Goal: Task Accomplishment & Management: Manage account settings

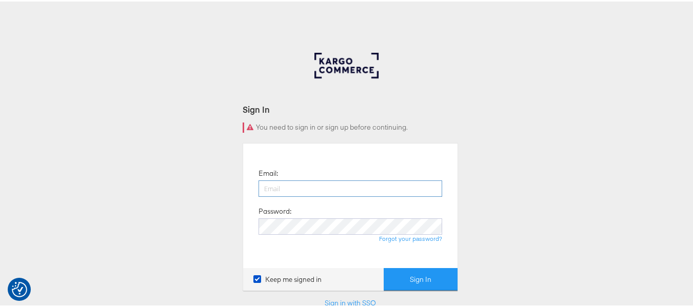
click at [412, 186] on input "email" at bounding box center [350, 187] width 184 height 16
type input "[PERSON_NAME][EMAIL_ADDRESS][DOMAIN_NAME]"
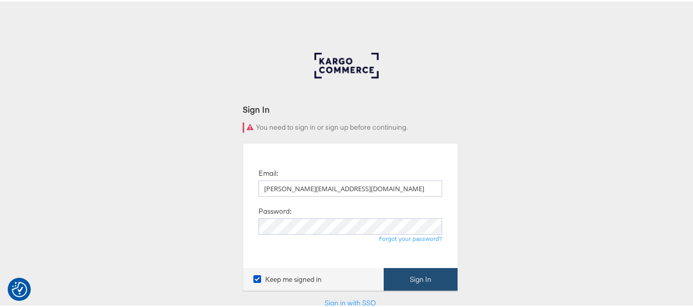
click at [412, 274] on button "Sign In" at bounding box center [421, 278] width 74 height 23
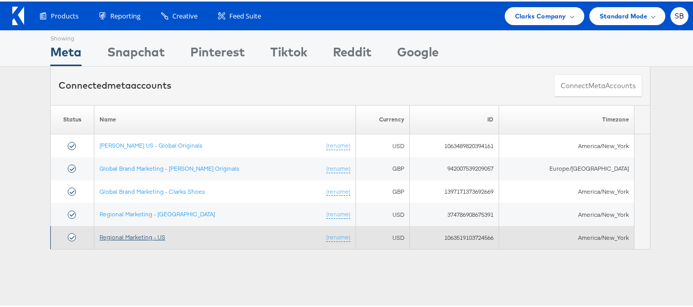
click at [136, 236] on link "Regional Marketing - US" at bounding box center [132, 236] width 66 height 8
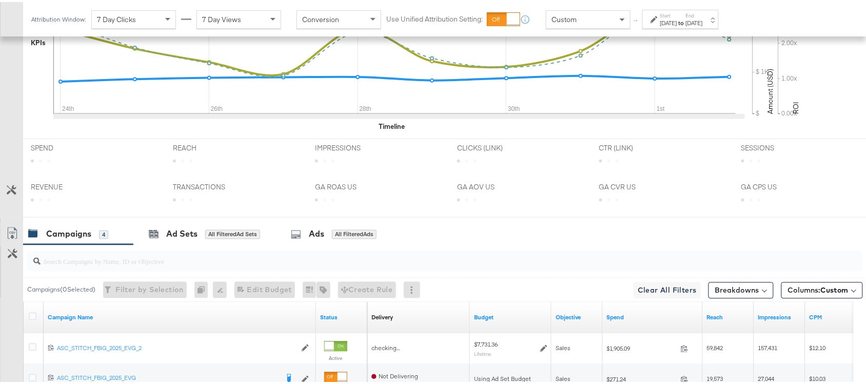
scroll to position [504, 0]
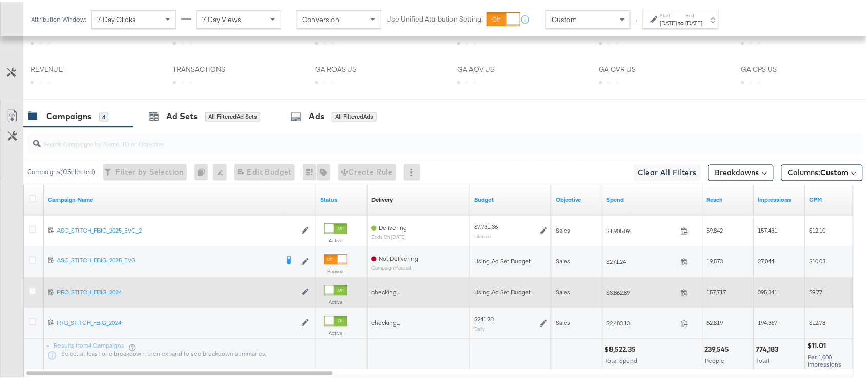
click at [31, 288] on label at bounding box center [33, 289] width 8 height 8
click at [0, 0] on input "checkbox" at bounding box center [0, 0] width 0 height 0
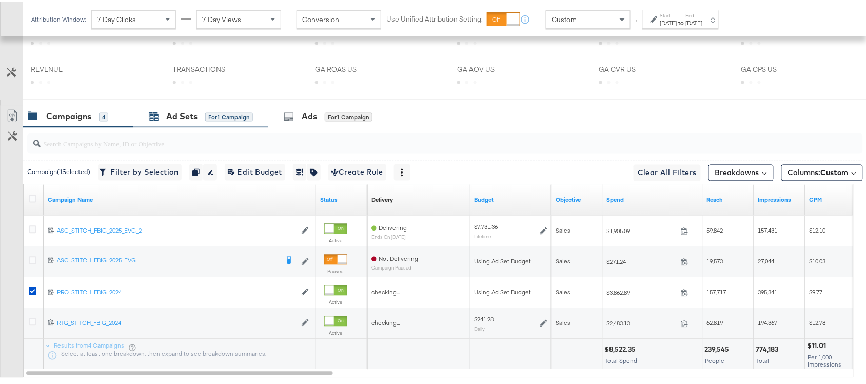
click at [183, 111] on div "Ad Sets" at bounding box center [181, 115] width 31 height 12
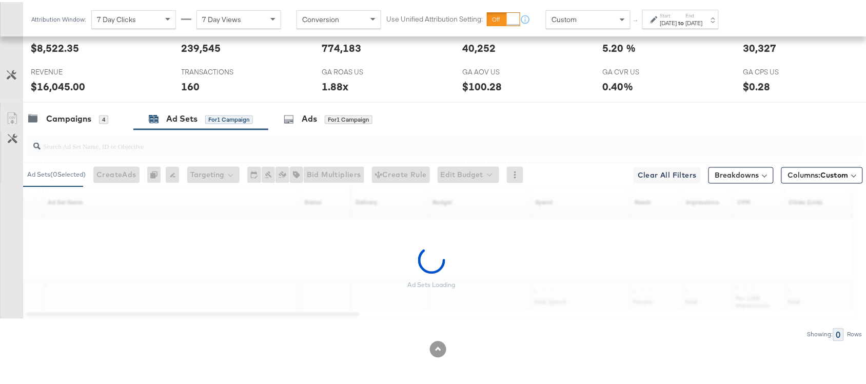
click at [677, 19] on div "[DATE]" at bounding box center [668, 21] width 17 height 8
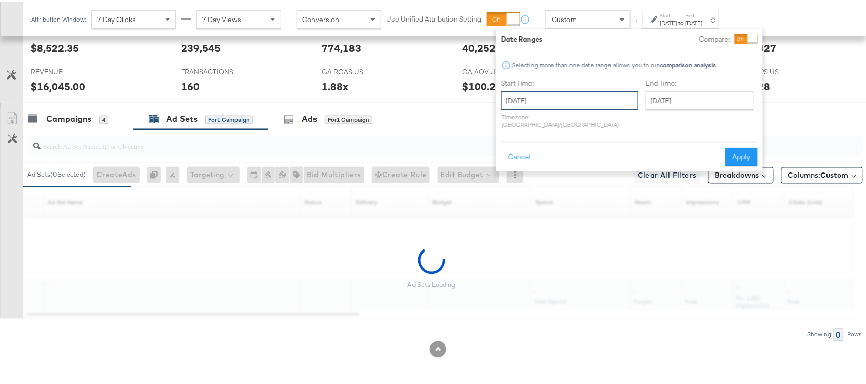
click at [577, 100] on input "[DATE]" at bounding box center [569, 98] width 137 height 18
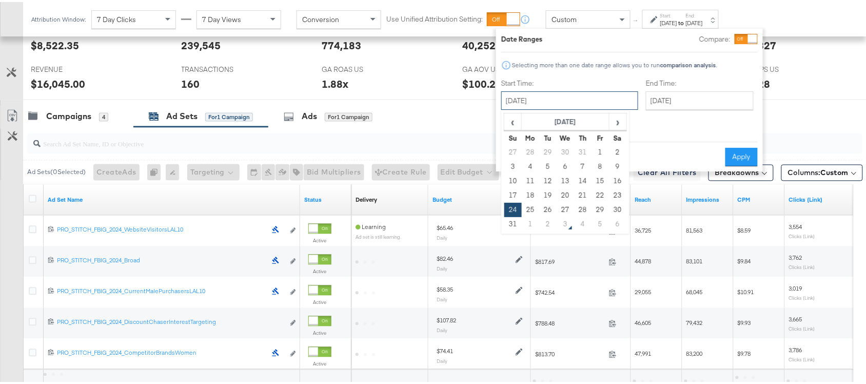
click at [591, 95] on input "[DATE]" at bounding box center [569, 98] width 137 height 18
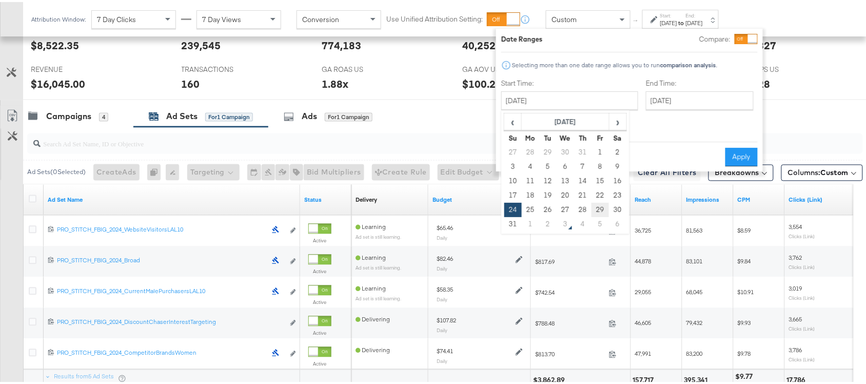
click at [600, 206] on td "29" at bounding box center [599, 207] width 17 height 14
type input "[DATE]"
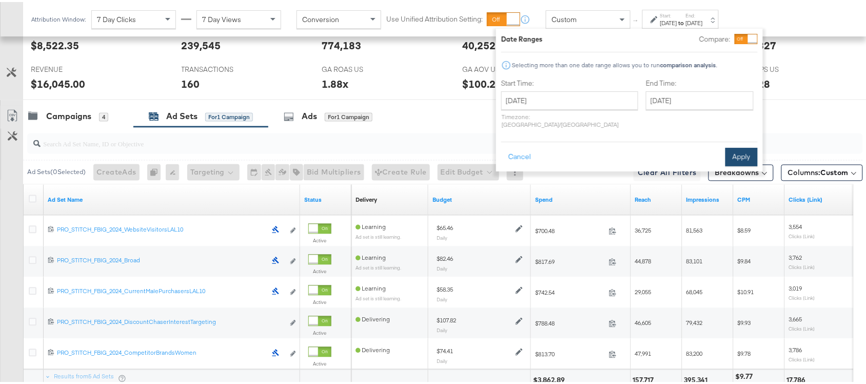
click at [737, 147] on button "Apply" at bounding box center [741, 155] width 32 height 18
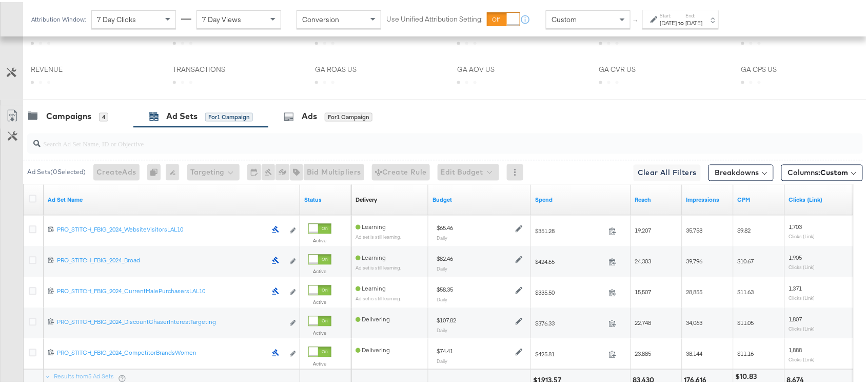
click at [158, 193] on div "Ad Set Name" at bounding box center [172, 198] width 256 height 16
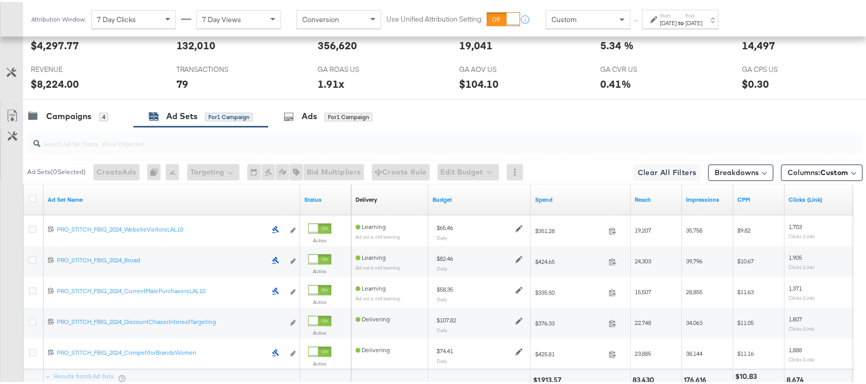
click at [160, 205] on div "Ad Set Name" at bounding box center [172, 198] width 256 height 16
click at [108, 202] on link "Ad Set Name" at bounding box center [172, 198] width 248 height 8
click at [108, 202] on link "Ad Set Name ↓" at bounding box center [172, 198] width 248 height 8
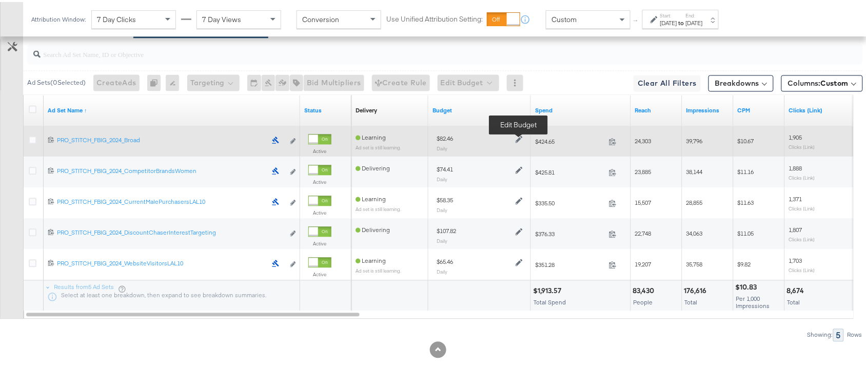
click at [519, 134] on icon at bounding box center [518, 136] width 7 height 7
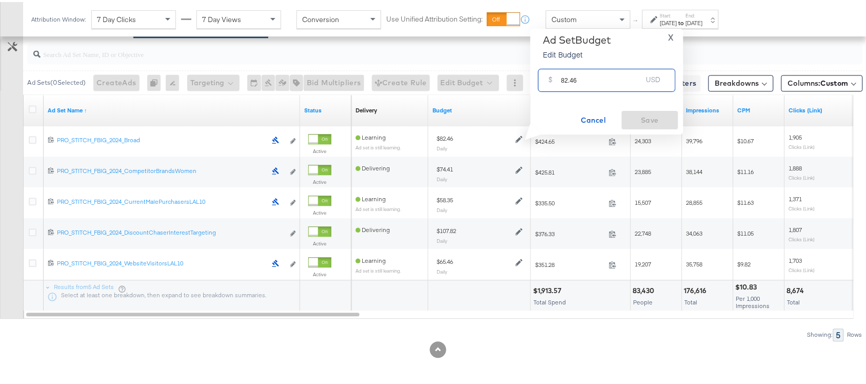
click at [598, 76] on input "82.46" at bounding box center [601, 74] width 81 height 22
paste input "$65.48"
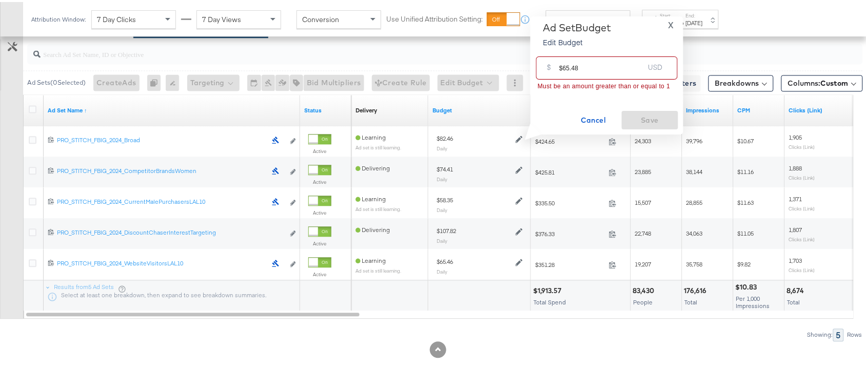
click at [560, 67] on input "$65.48" at bounding box center [601, 62] width 85 height 22
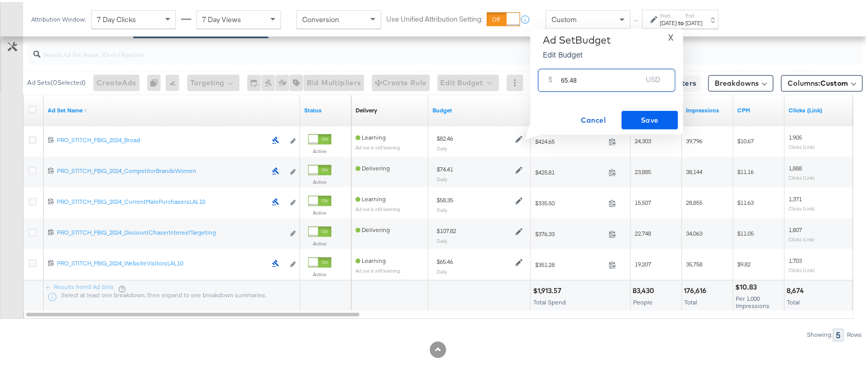
type input "65.48"
click at [661, 118] on span "Save" at bounding box center [650, 118] width 48 height 13
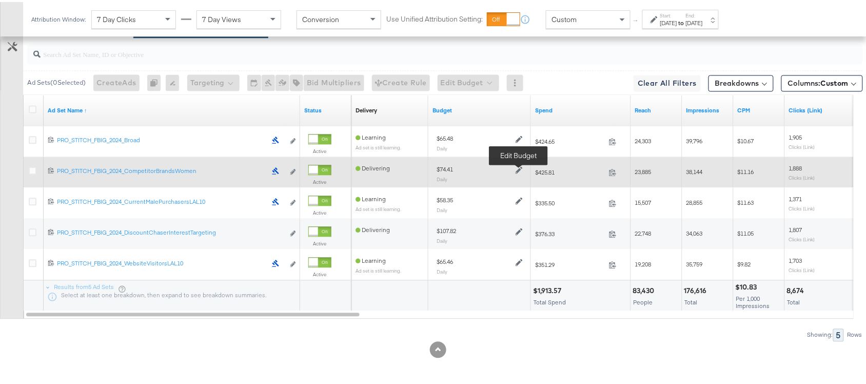
click at [518, 166] on icon at bounding box center [518, 167] width 7 height 7
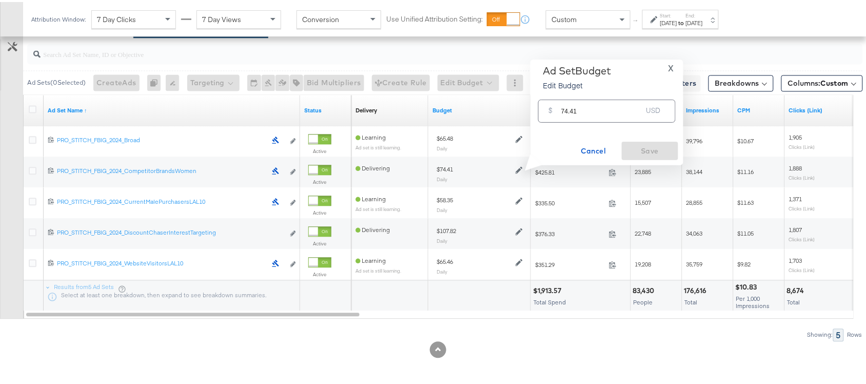
click at [583, 105] on input "74.41" at bounding box center [601, 105] width 81 height 22
paste input "$46.32"
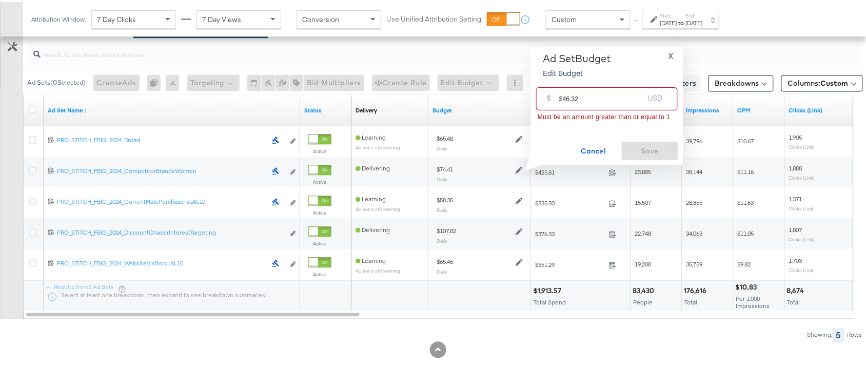
click at [562, 98] on input "$46.32" at bounding box center [601, 93] width 85 height 22
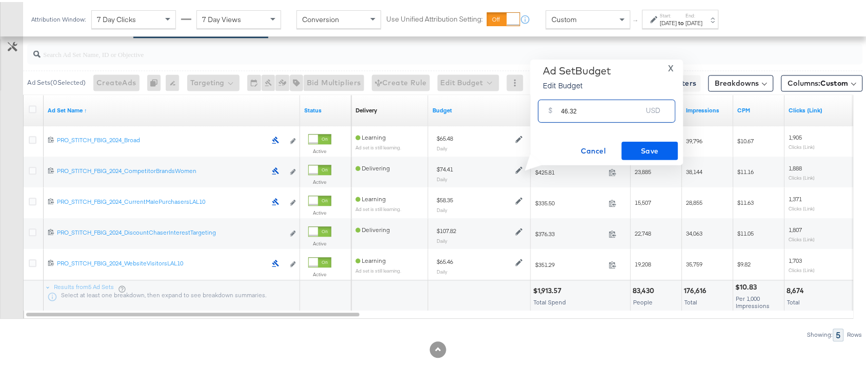
type input "46.32"
click at [659, 140] on button "Save" at bounding box center [649, 148] width 56 height 18
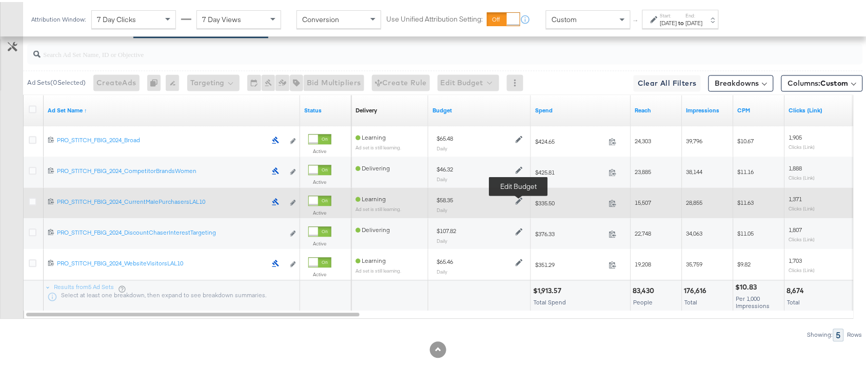
click at [519, 202] on icon at bounding box center [518, 198] width 7 height 7
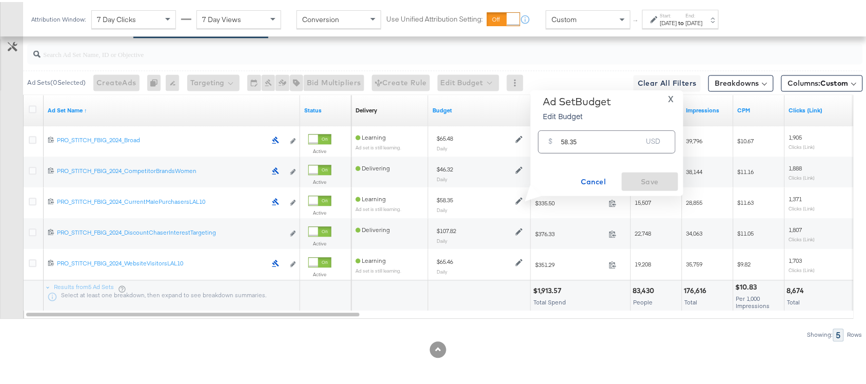
click at [593, 139] on input "58.35" at bounding box center [601, 136] width 81 height 22
paste input "$52.12"
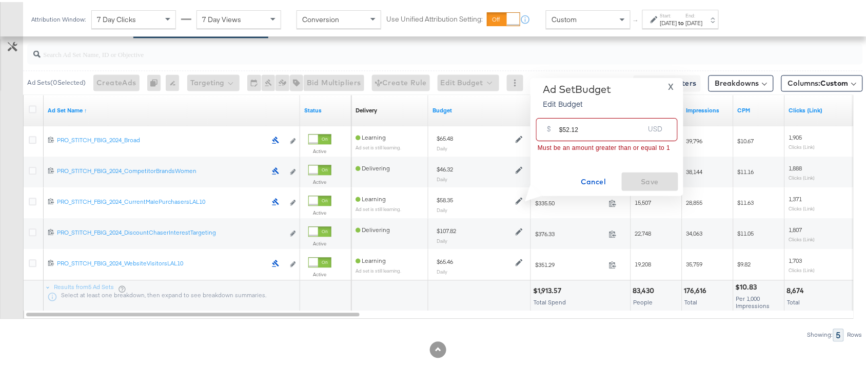
click at [564, 128] on input "$52.12" at bounding box center [601, 123] width 85 height 22
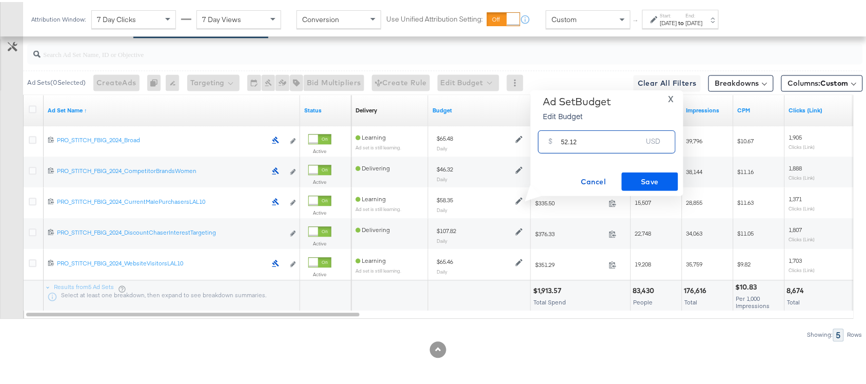
type input "52.12"
click at [641, 175] on span "Save" at bounding box center [650, 179] width 48 height 13
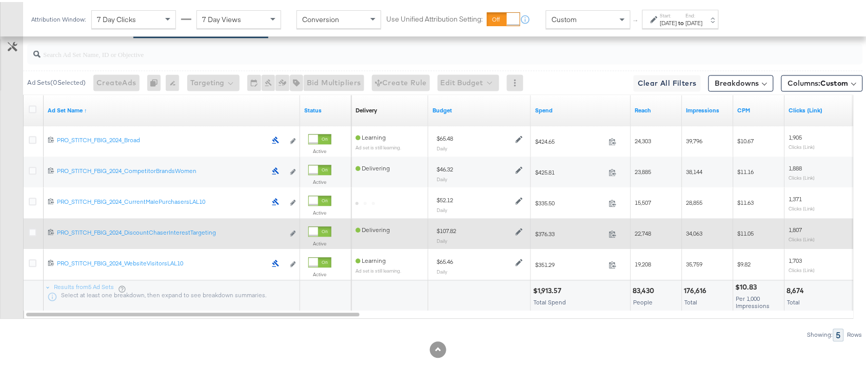
click at [524, 226] on div "$107.82 Daily" at bounding box center [479, 232] width 94 height 25
click at [519, 227] on icon at bounding box center [518, 229] width 7 height 7
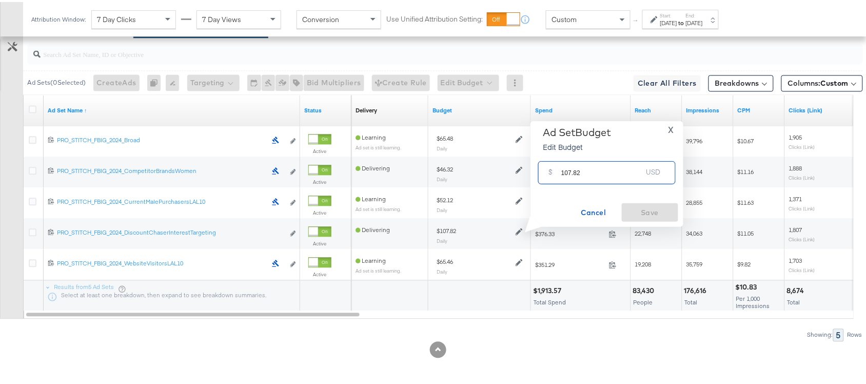
click at [600, 168] on input "107.82" at bounding box center [601, 166] width 81 height 22
paste input "$118.64"
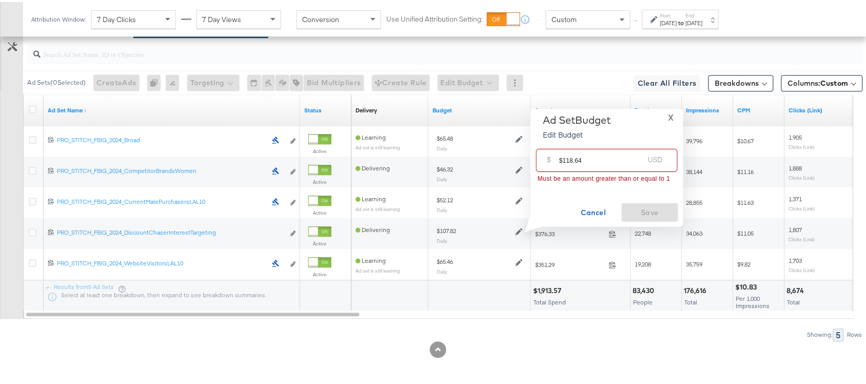
click at [562, 159] on input "$118.64" at bounding box center [601, 154] width 85 height 22
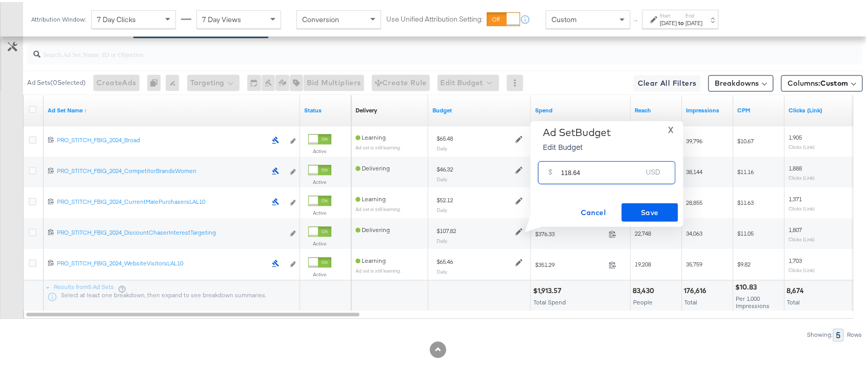
type input "118.64"
click at [645, 207] on span "Save" at bounding box center [650, 210] width 48 height 13
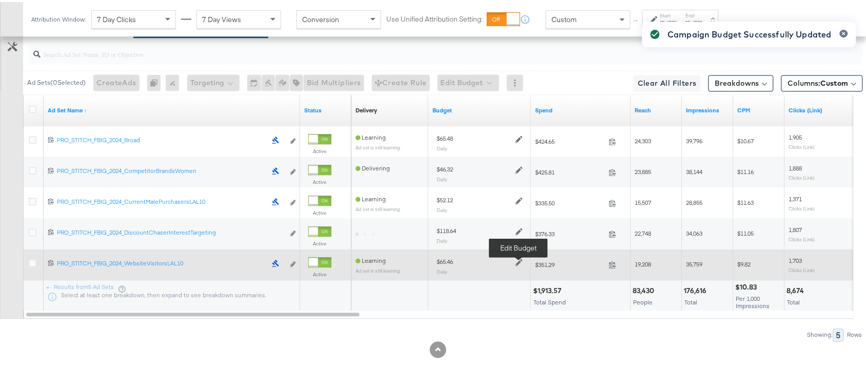
click at [518, 257] on icon at bounding box center [518, 259] width 7 height 7
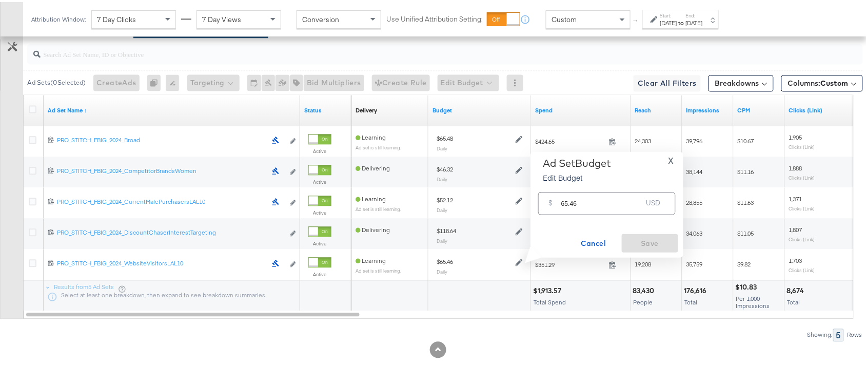
click at [588, 203] on input "65.46" at bounding box center [601, 197] width 81 height 22
paste input "$105.94"
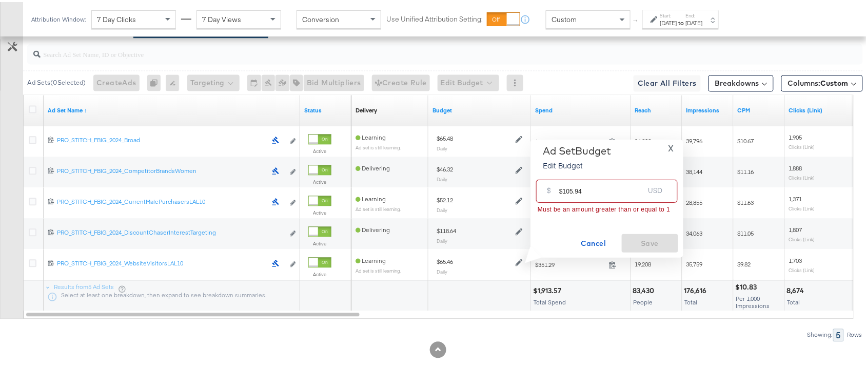
click at [563, 189] on input "$105.94" at bounding box center [601, 185] width 85 height 22
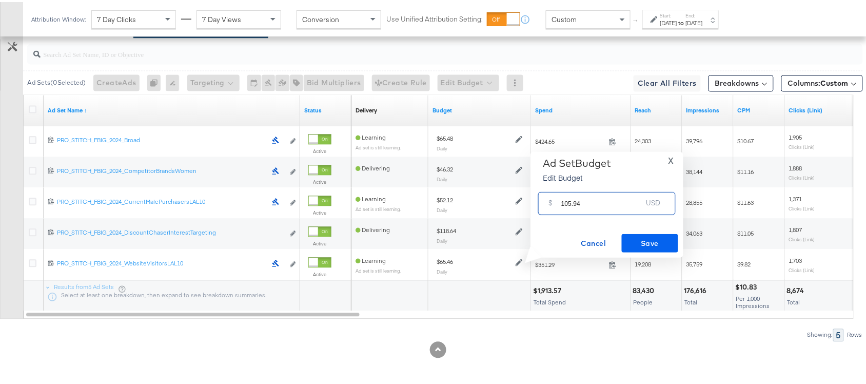
type input "105.94"
click at [646, 237] on span "Save" at bounding box center [650, 241] width 48 height 13
